Goal: Information Seeking & Learning: Check status

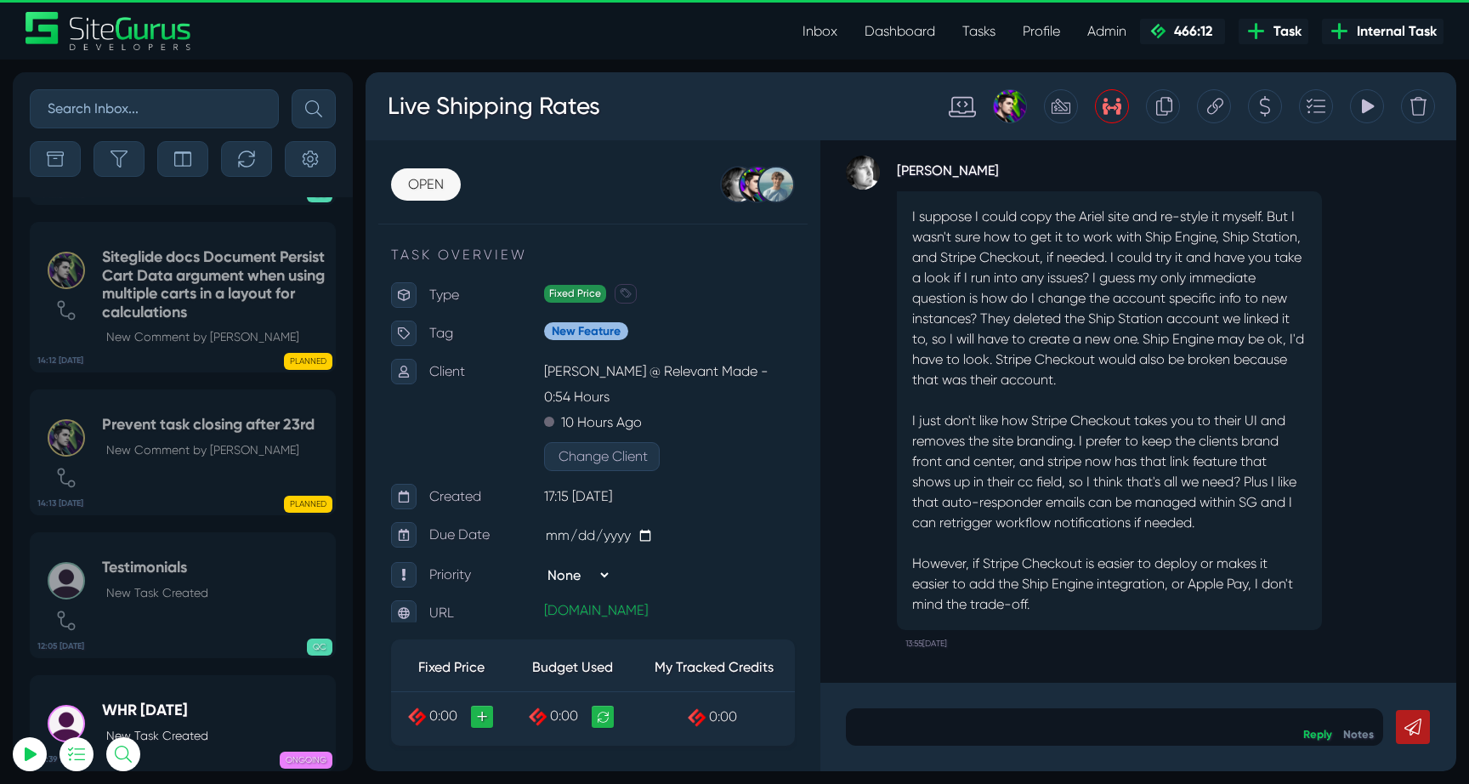
select select "0"
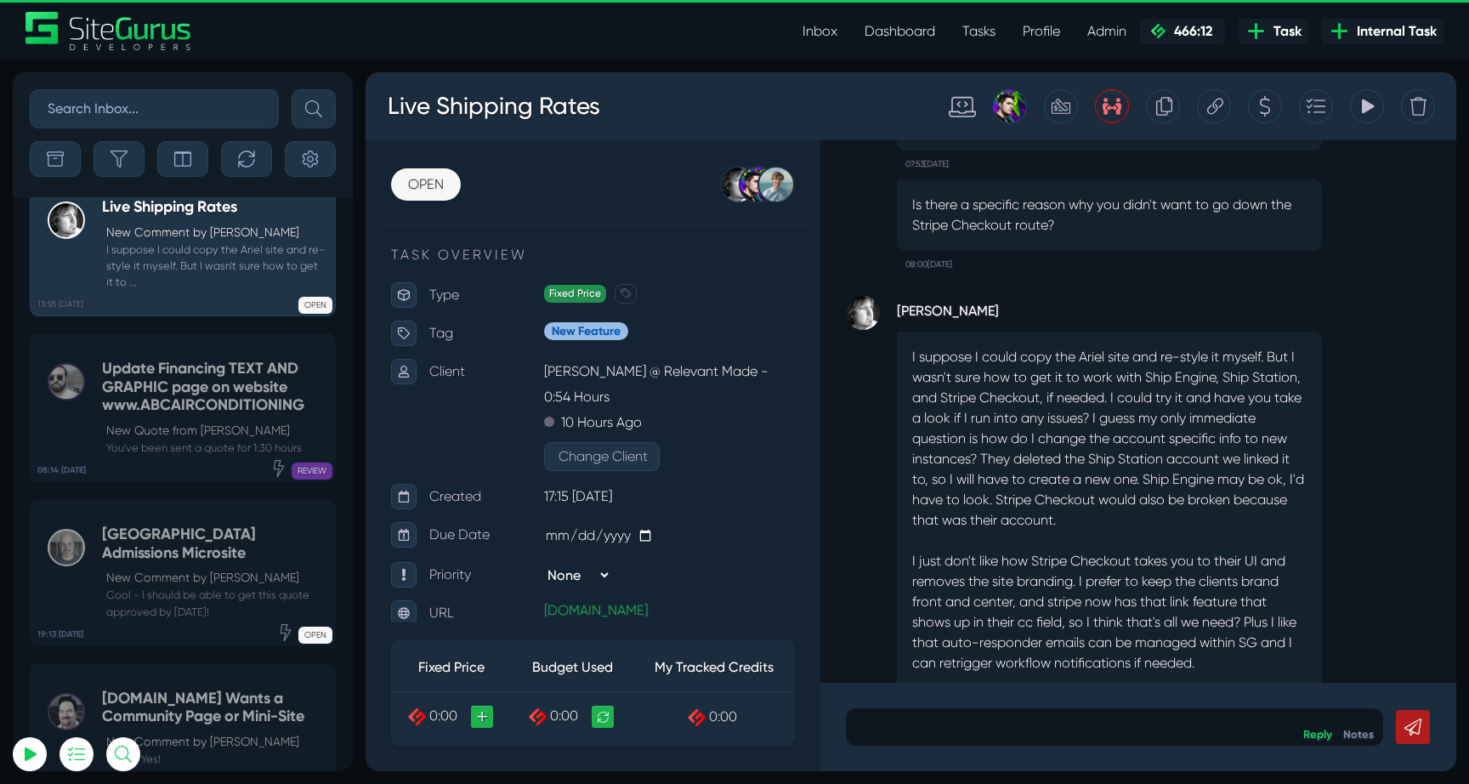
scroll to position [-142, 0]
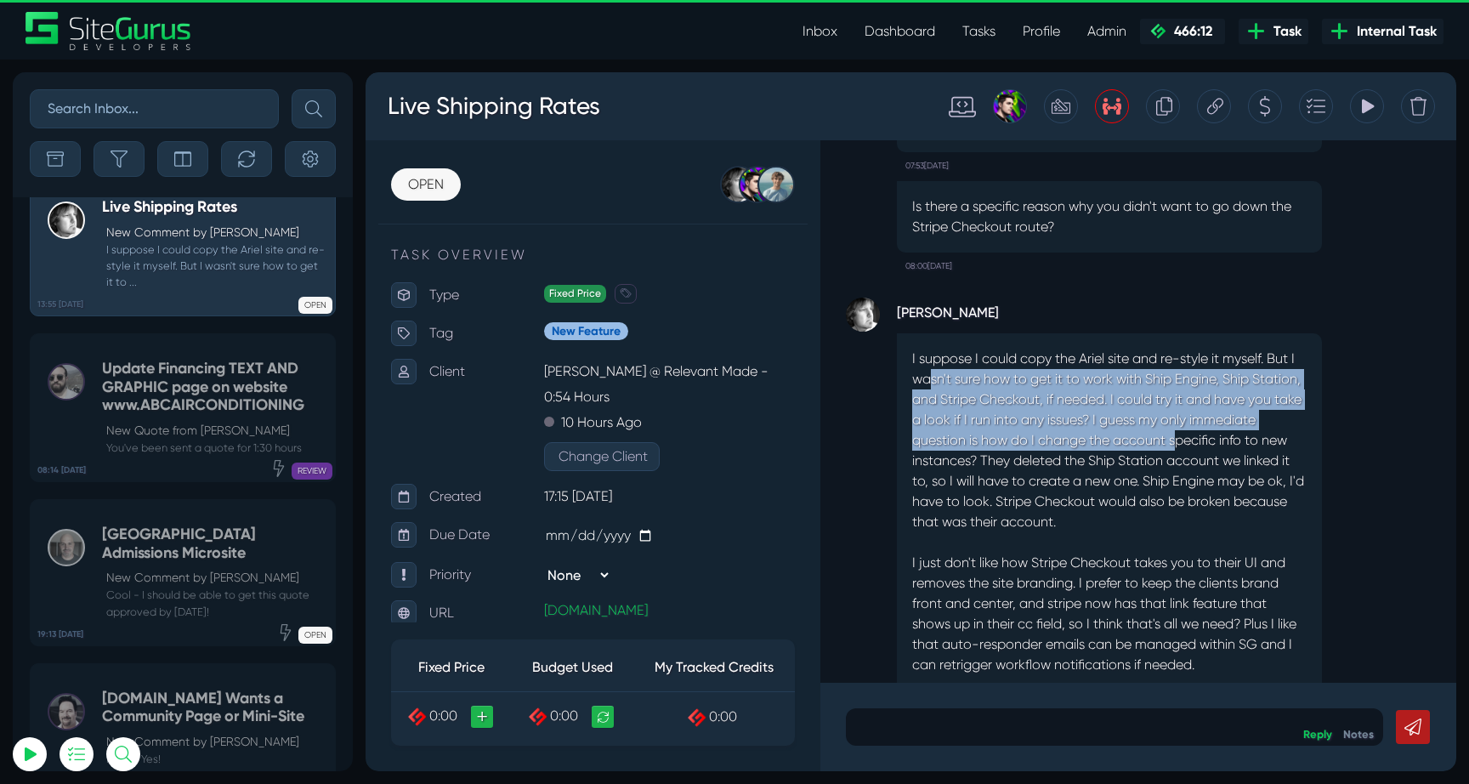
drag, startPoint x: 925, startPoint y: 371, endPoint x: 1180, endPoint y: 440, distance: 263.5
click at [1179, 439] on p "I suppose I could copy the Ariel site and re-style it myself. But I wasn't sure…" at bounding box center [1109, 552] width 394 height 408
click at [1180, 440] on p "I suppose I could copy the Ariel site and re-style it myself. But I wasn't sure…" at bounding box center [1109, 552] width 394 height 408
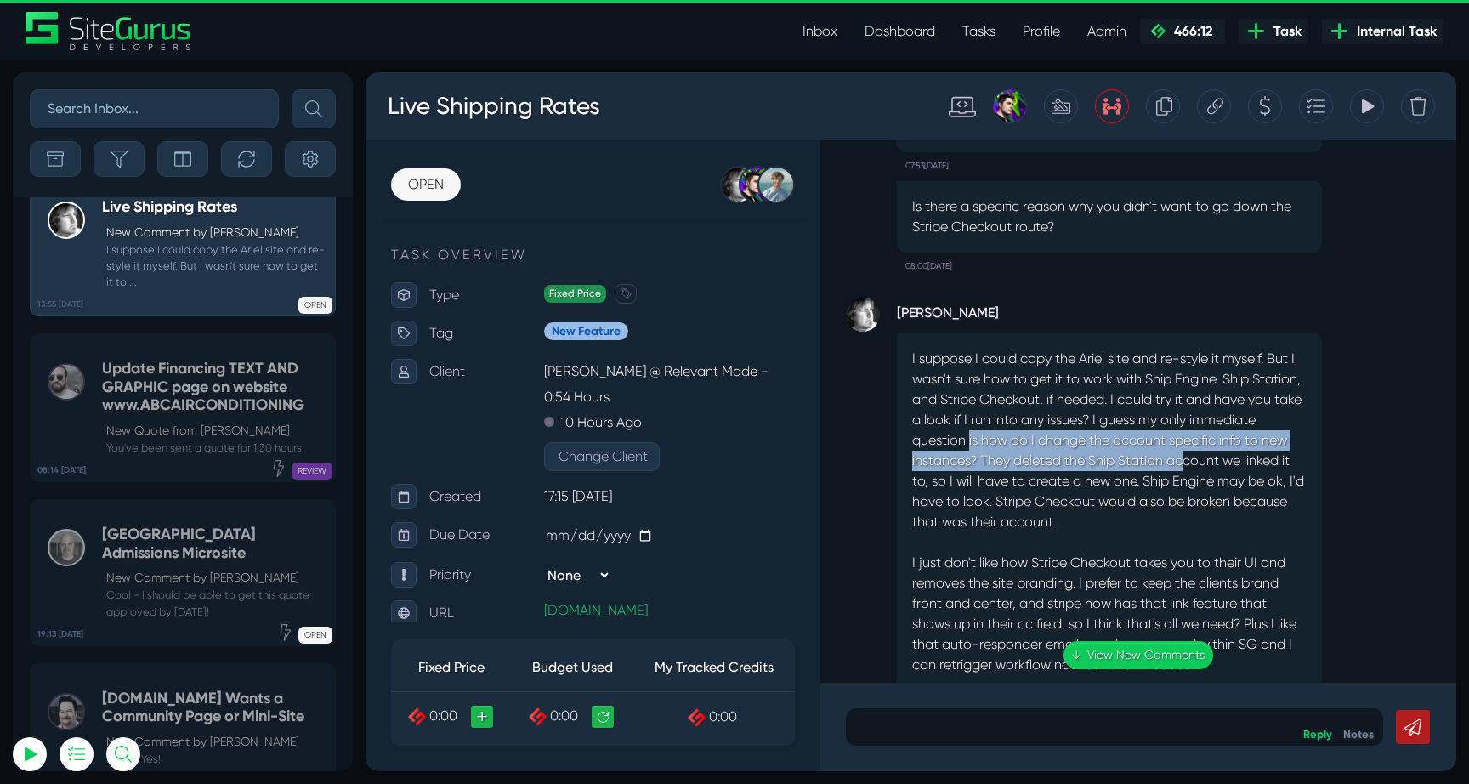
drag, startPoint x: 967, startPoint y: 445, endPoint x: 1185, endPoint y: 460, distance: 218.0
click at [1185, 460] on p "I suppose I could copy the Ariel site and re-style it myself. But I wasn't sure…" at bounding box center [1109, 552] width 394 height 408
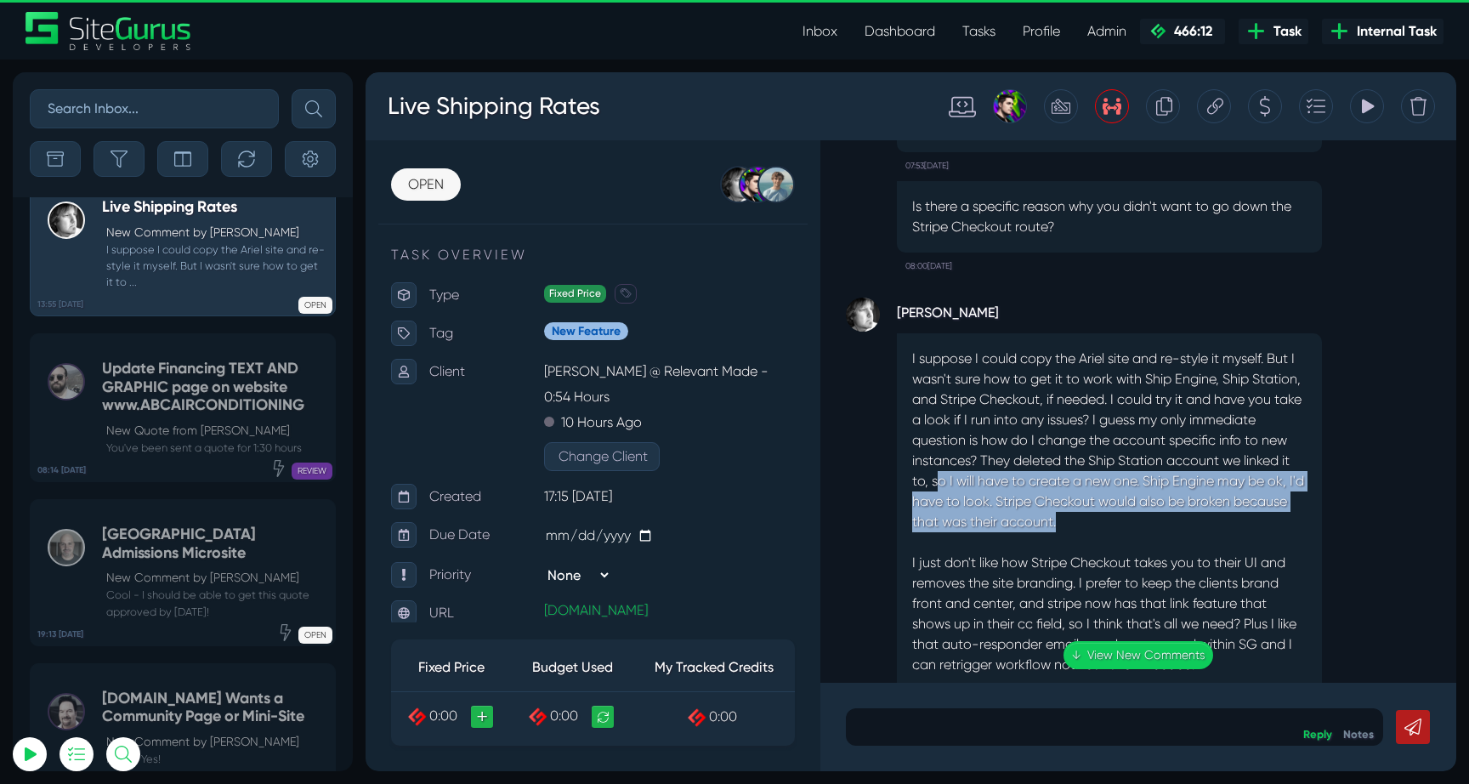
drag, startPoint x: 935, startPoint y: 487, endPoint x: 1132, endPoint y: 523, distance: 200.4
click at [1131, 520] on p "I suppose I could copy the Ariel site and re-style it myself. But I wasn't sure…" at bounding box center [1109, 552] width 394 height 408
click at [1132, 523] on p "I suppose I could copy the Ariel site and re-style it myself. But I wasn't sure…" at bounding box center [1109, 552] width 394 height 408
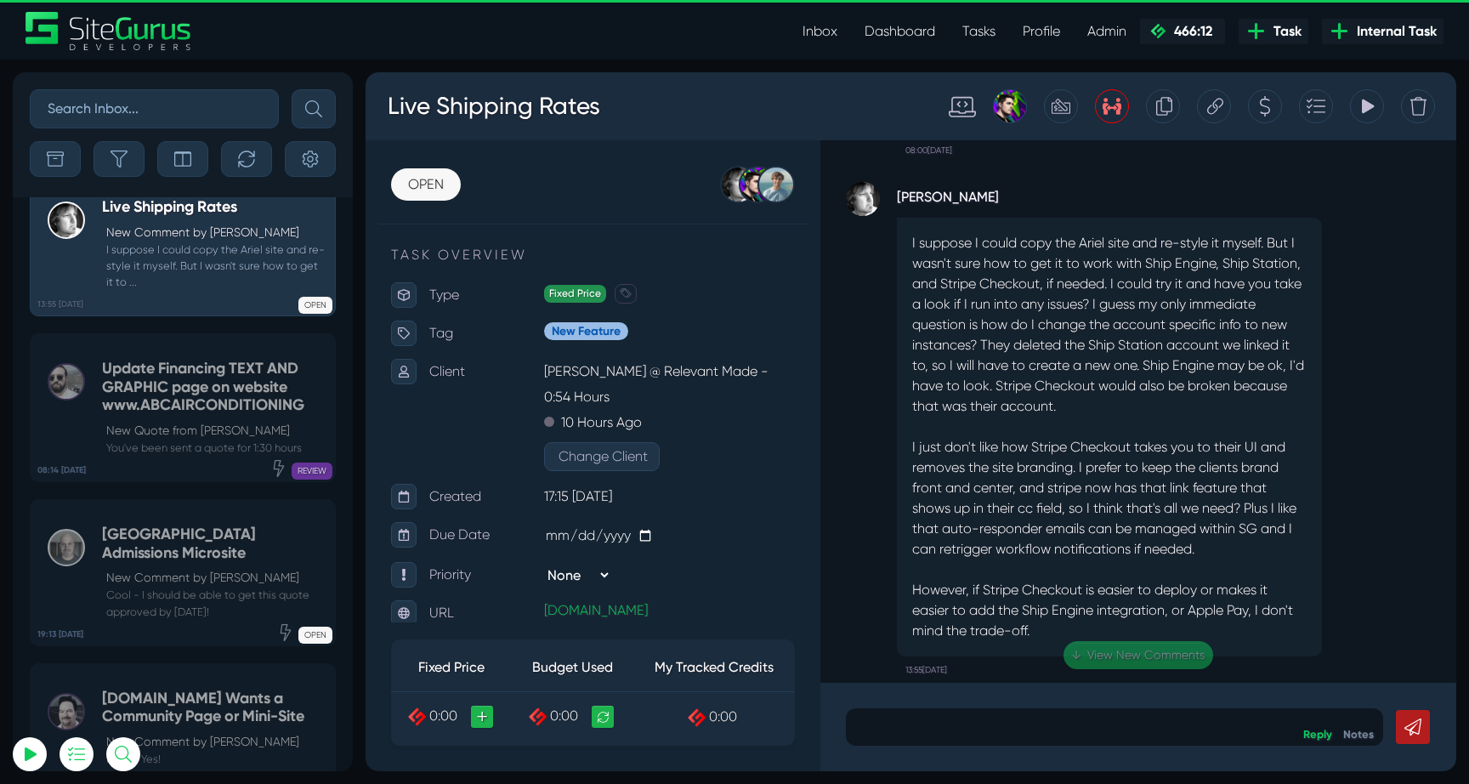
scroll to position [0, 0]
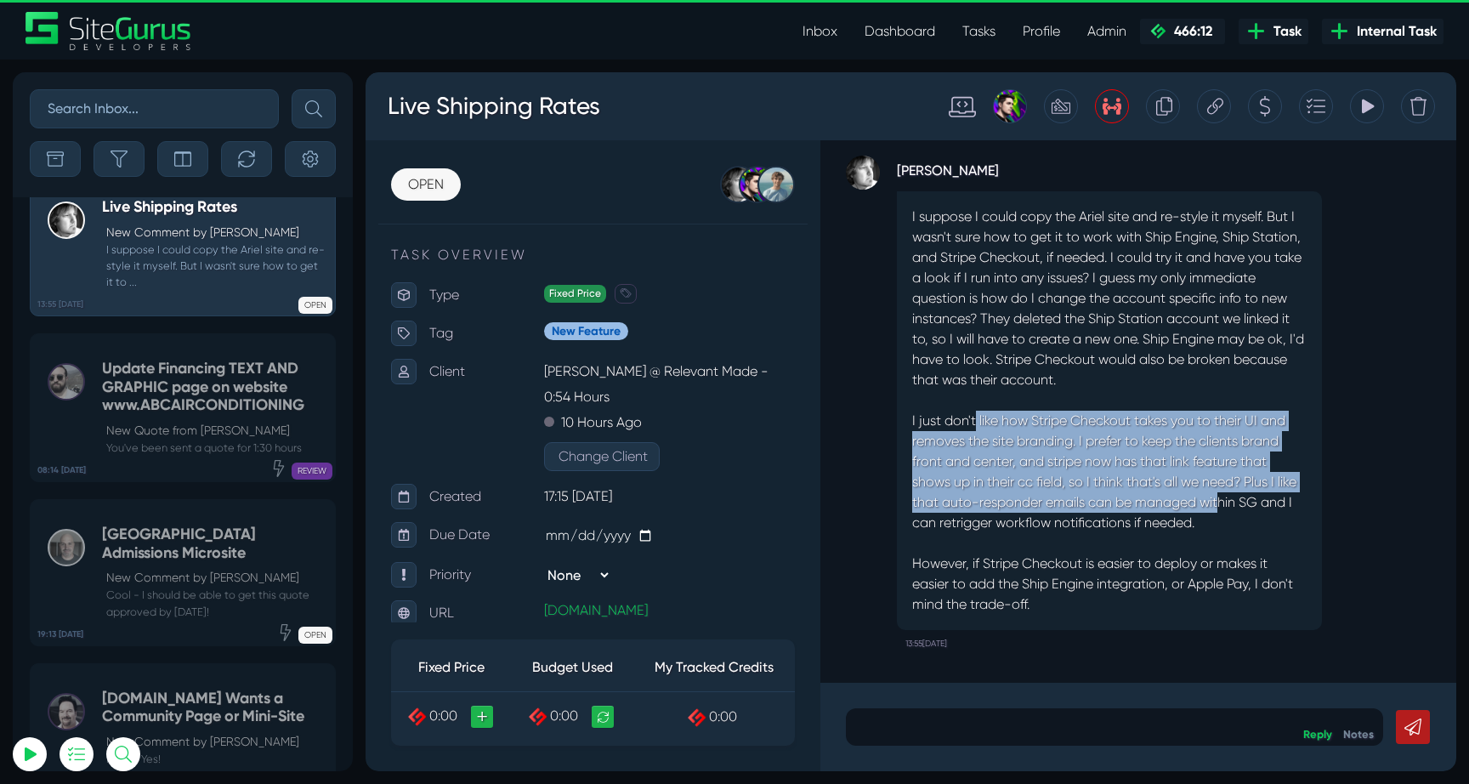
drag, startPoint x: 986, startPoint y: 416, endPoint x: 1220, endPoint y: 494, distance: 247.0
click at [1220, 494] on p "I suppose I could copy the Ariel site and re-style it myself. But I wasn't sure…" at bounding box center [1109, 411] width 394 height 408
click at [1220, 497] on p "I suppose I could copy the Ariel site and re-style it myself. But I wasn't sure…" at bounding box center [1109, 411] width 394 height 408
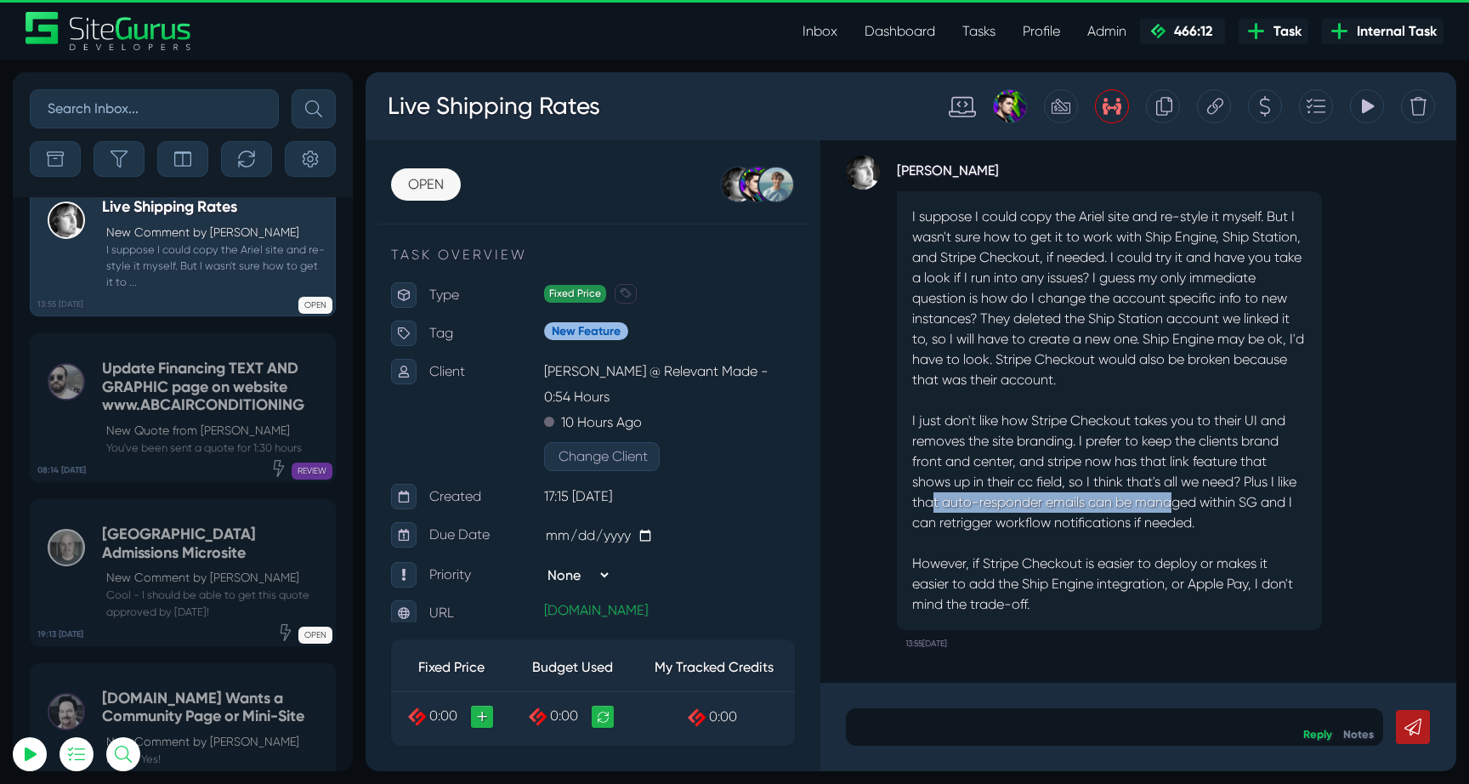
drag, startPoint x: 934, startPoint y: 499, endPoint x: 1176, endPoint y: 515, distance: 242.7
click at [1174, 512] on p "I suppose I could copy the Ariel site and re-style it myself. But I wasn't sure…" at bounding box center [1109, 411] width 394 height 408
click at [1176, 515] on p "I suppose I could copy the Ariel site and re-style it myself. But I wasn't sure…" at bounding box center [1109, 411] width 394 height 408
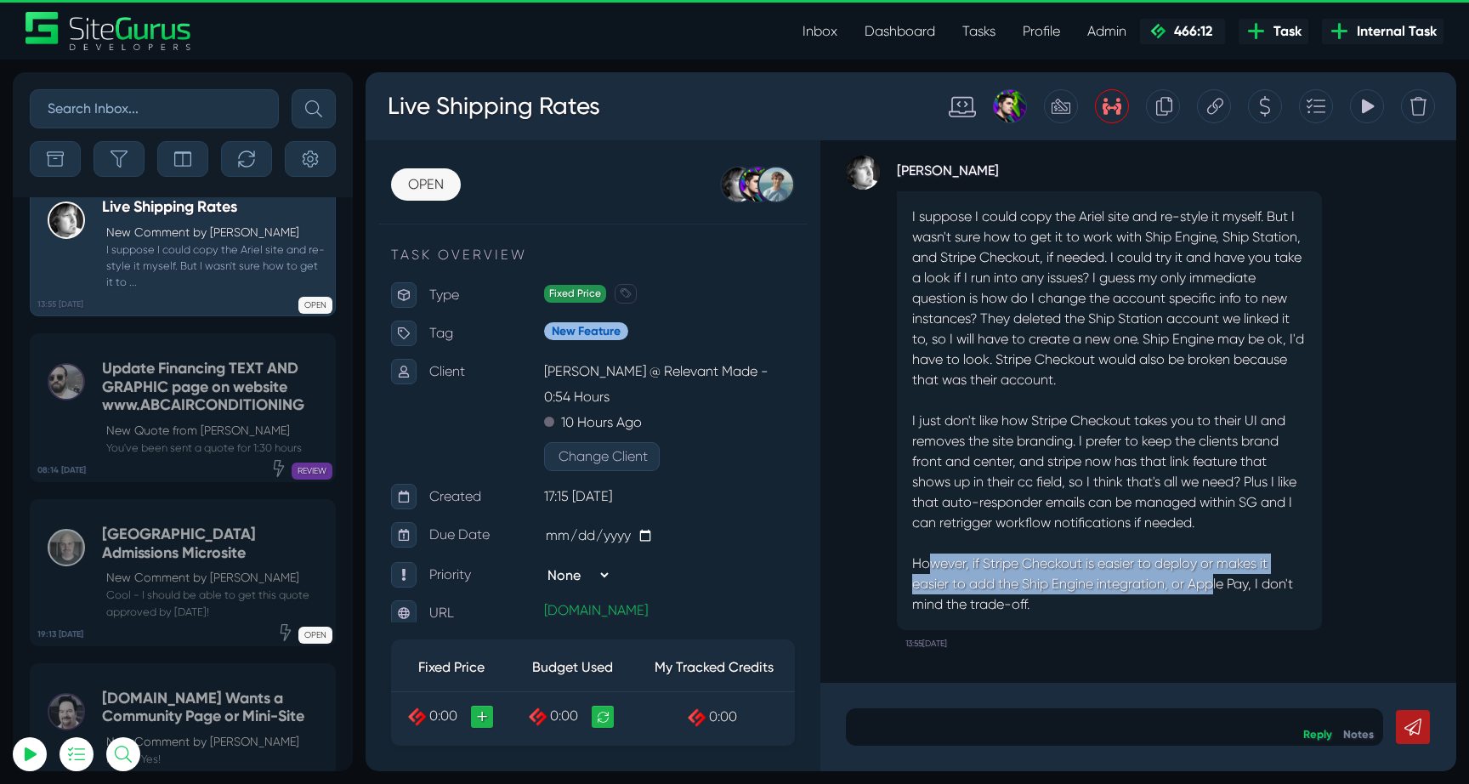
drag, startPoint x: 932, startPoint y: 558, endPoint x: 1215, endPoint y: 585, distance: 284.2
click at [1215, 585] on p "I suppose I could copy the Ariel site and re-style it myself. But I wasn't sure…" at bounding box center [1109, 411] width 394 height 408
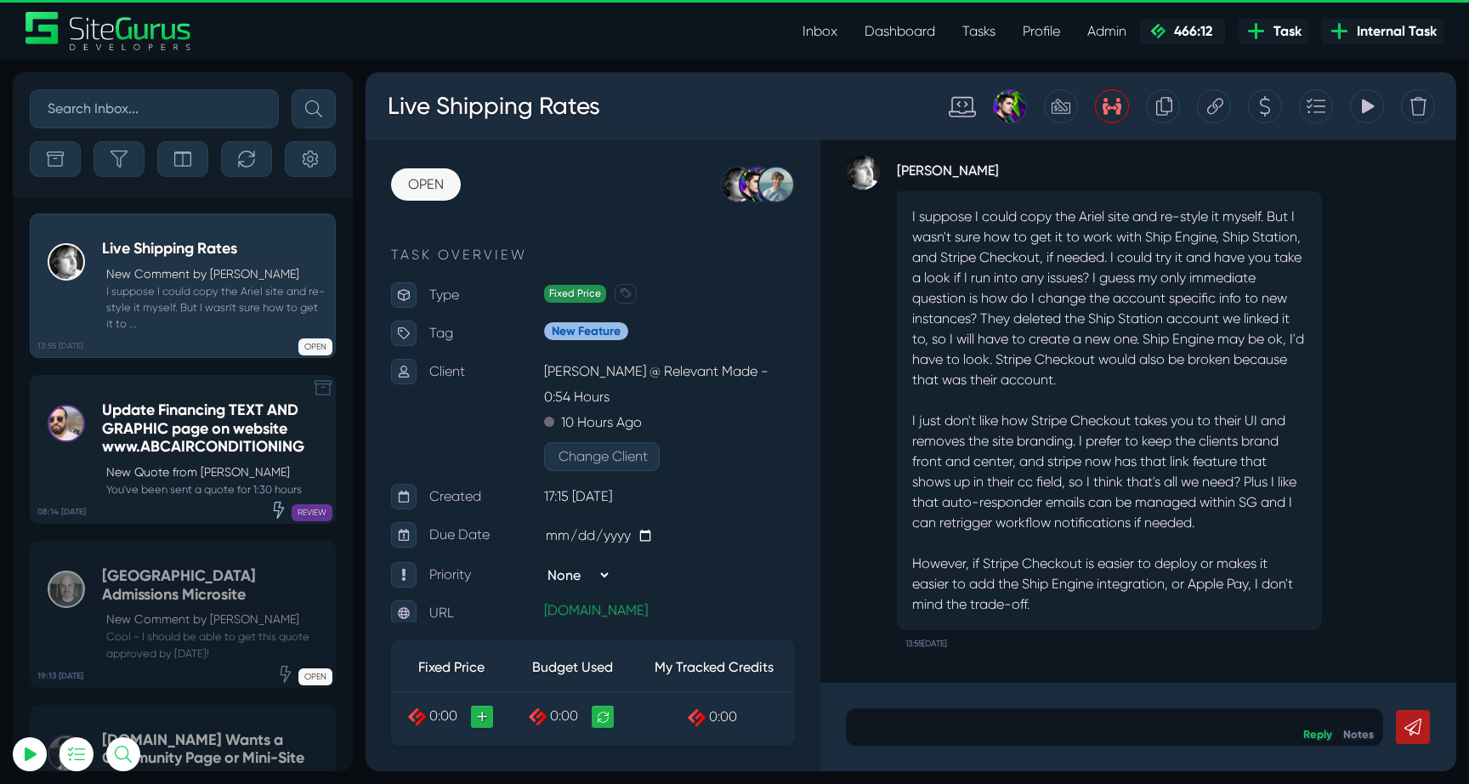
click at [211, 464] on p "New Quote from [PERSON_NAME]" at bounding box center [216, 472] width 220 height 18
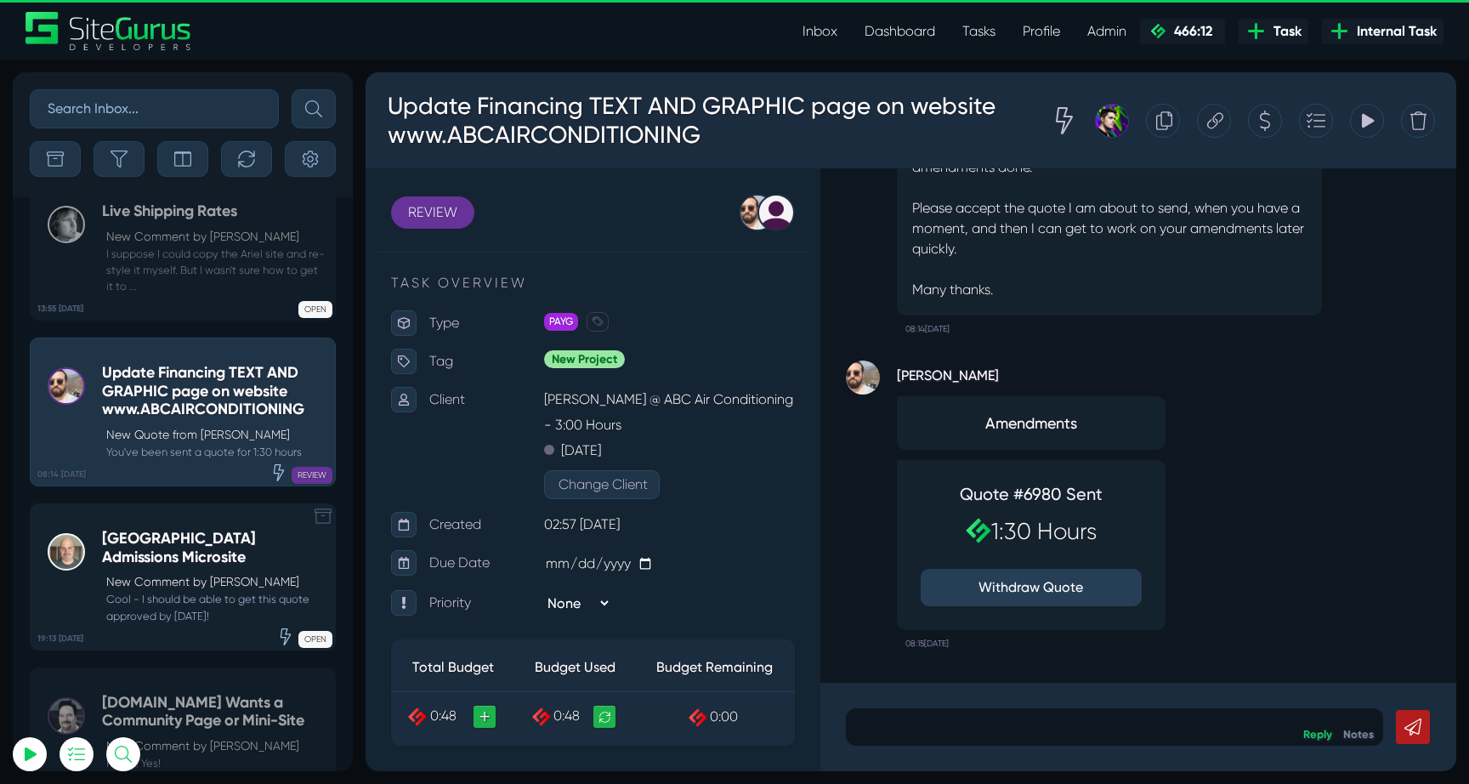
click at [196, 529] on h5 "[GEOGRAPHIC_DATA] Admissions Microsite" at bounding box center [214, 547] width 224 height 37
